Goal: Find specific page/section: Find specific page/section

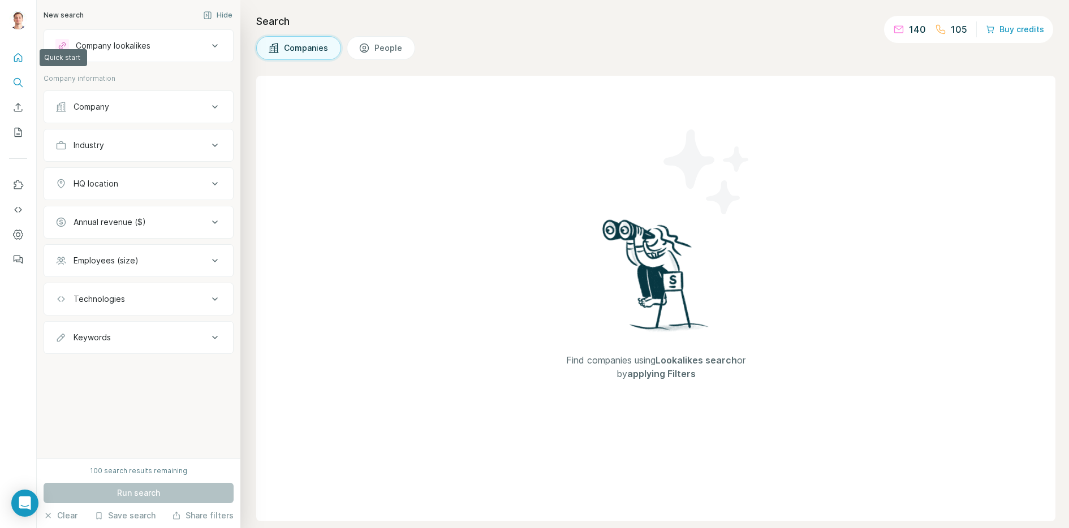
click at [19, 48] on button "Quick start" at bounding box center [18, 57] width 18 height 20
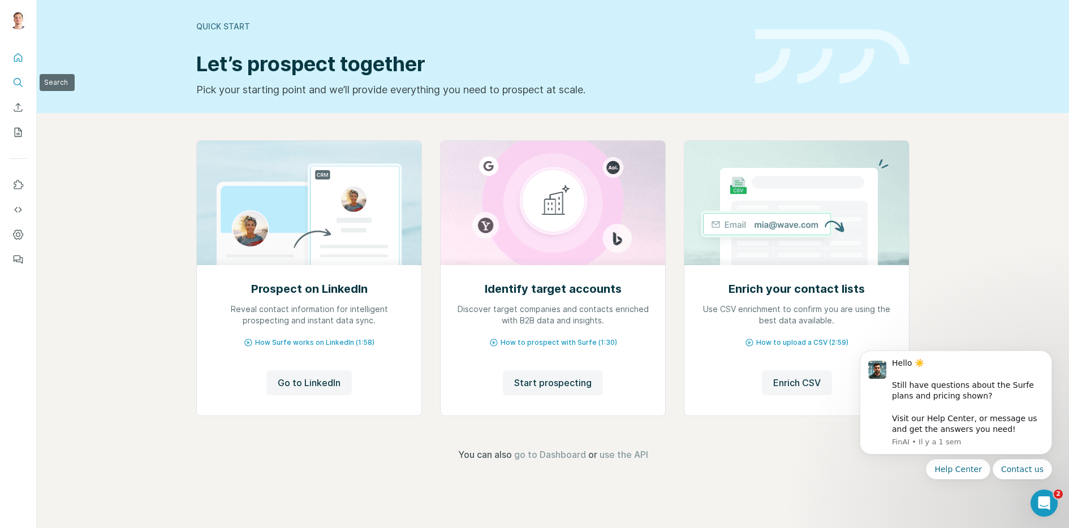
click at [20, 80] on icon "Search" at bounding box center [17, 81] width 7 height 7
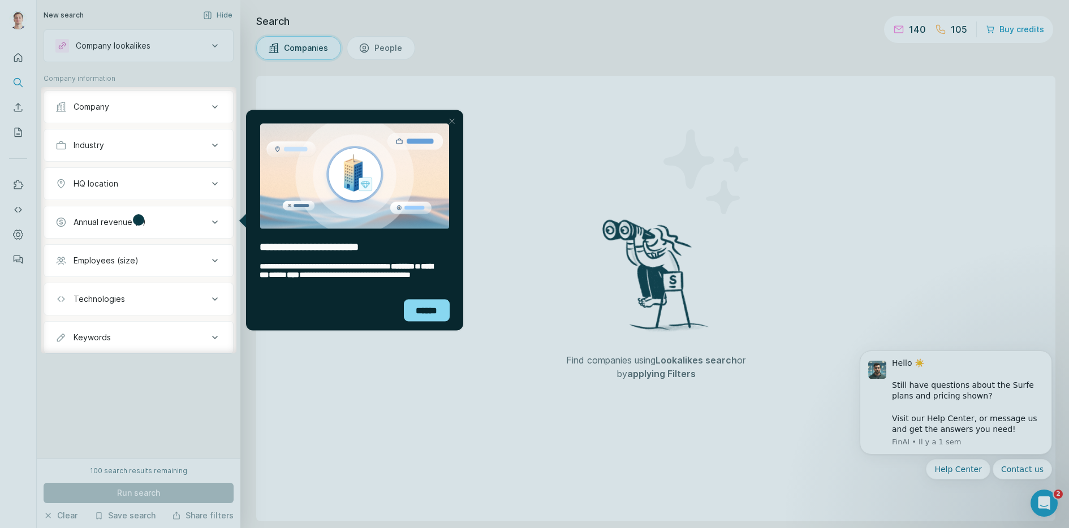
click at [450, 120] on div "Close Step" at bounding box center [451, 121] width 14 height 14
